Goal: Task Accomplishment & Management: Manage account settings

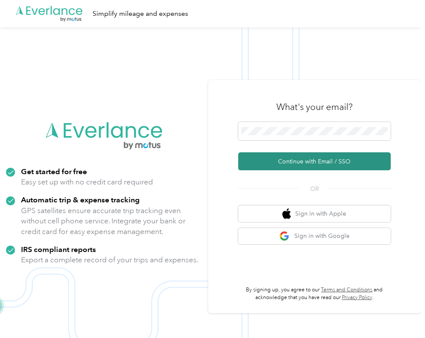
click at [308, 159] on button "Continue with Email / SSO" at bounding box center [314, 161] width 153 height 18
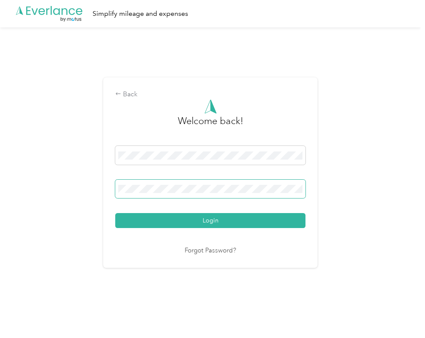
click at [212, 220] on button "Login" at bounding box center [210, 220] width 190 height 15
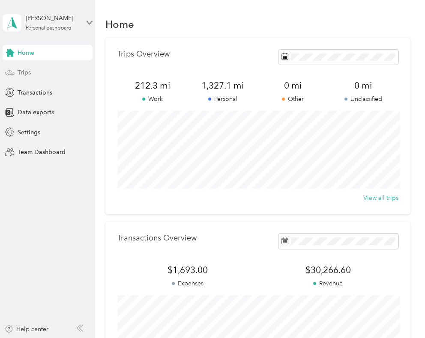
click at [26, 75] on span "Trips" at bounding box center [24, 72] width 13 height 9
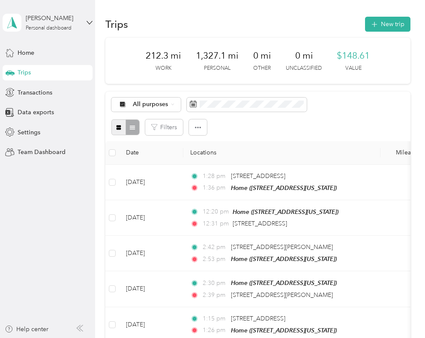
click at [119, 130] on icon "button" at bounding box center [119, 128] width 6 height 6
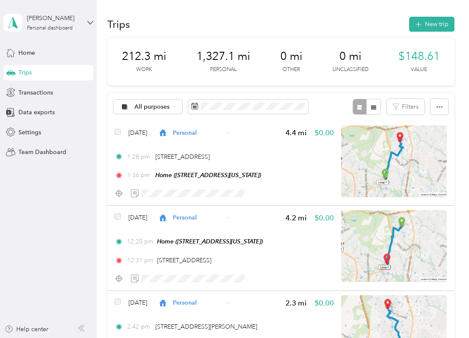
click at [359, 105] on div at bounding box center [367, 107] width 28 height 16
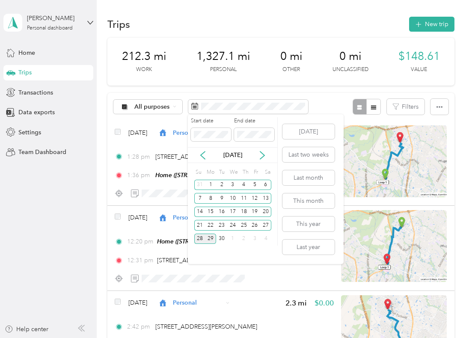
click at [200, 241] on div "28" at bounding box center [199, 239] width 11 height 11
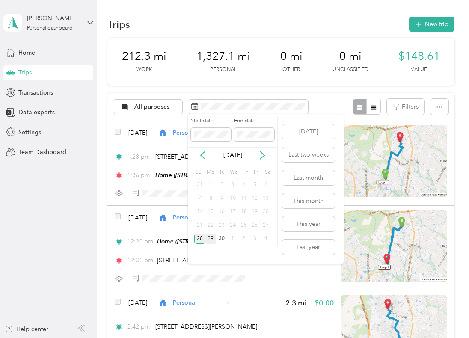
click at [199, 241] on div "28" at bounding box center [199, 239] width 11 height 11
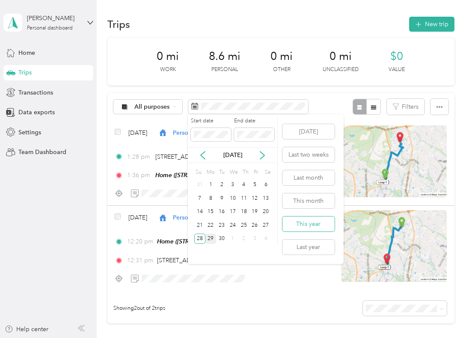
click at [325, 224] on button "This year" at bounding box center [309, 224] width 52 height 15
